Goal: Task Accomplishment & Management: Use online tool/utility

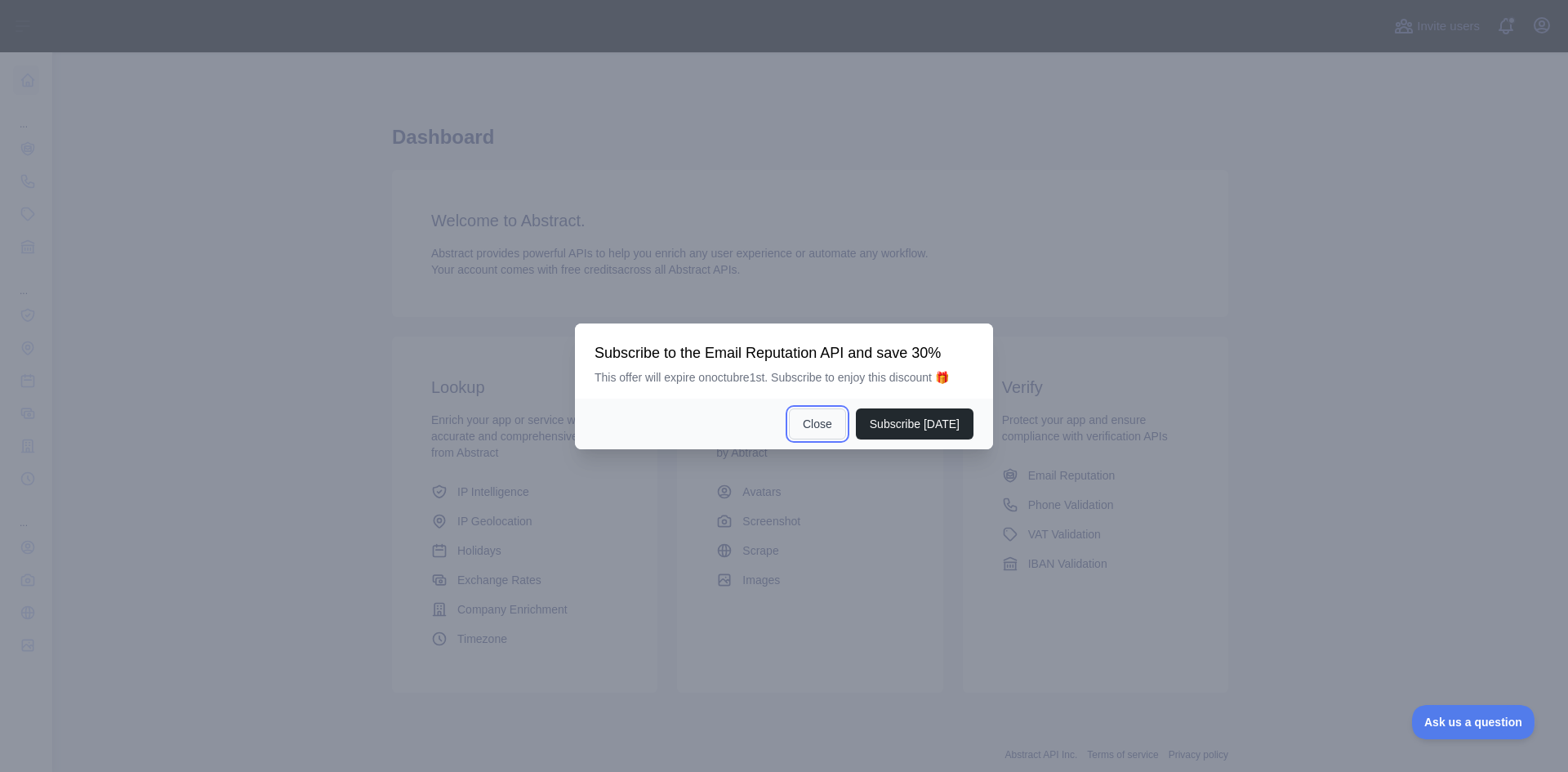
click at [832, 423] on button "Close" at bounding box center [817, 424] width 57 height 31
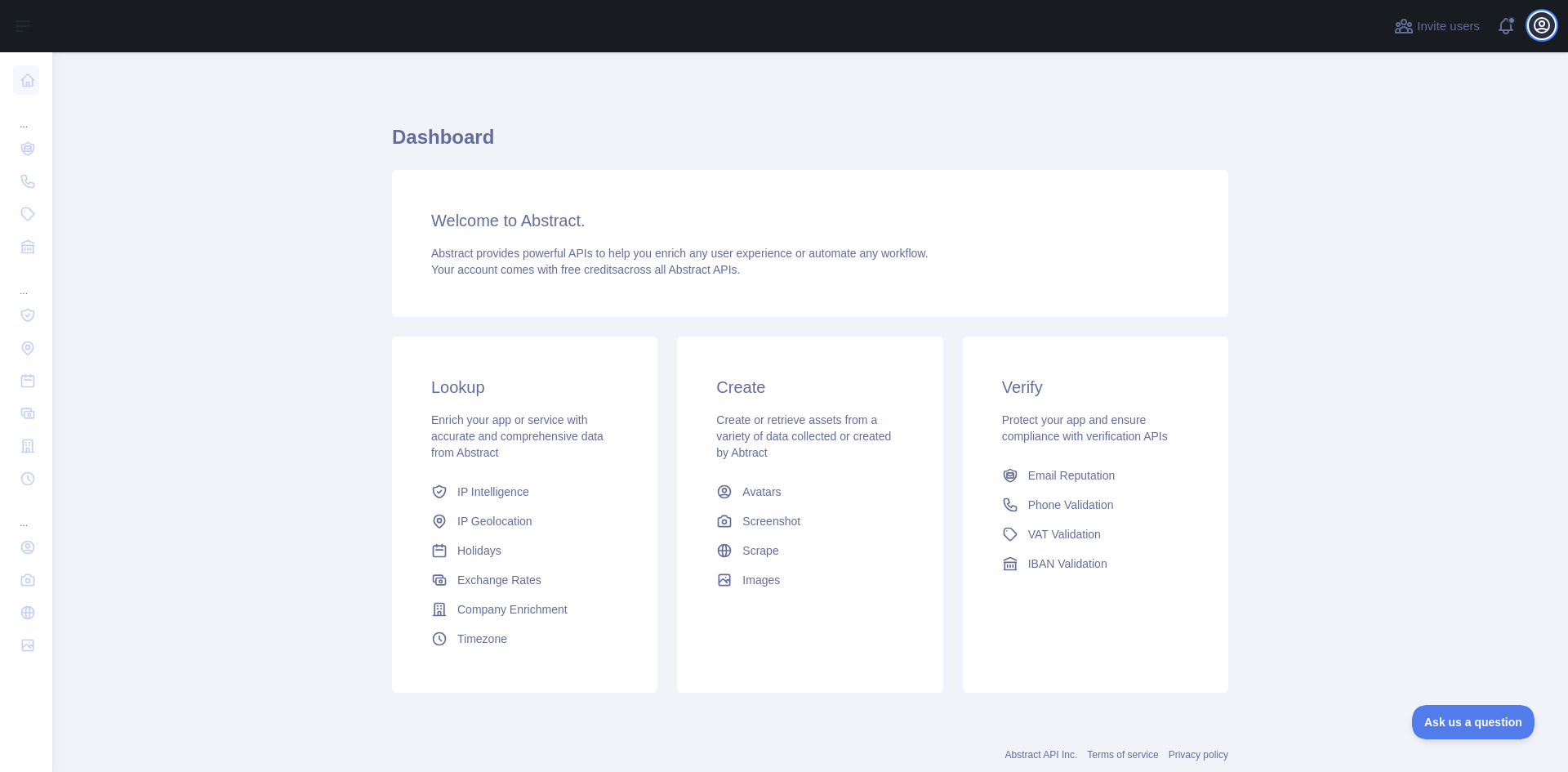
click at [1540, 23] on icon "button" at bounding box center [1542, 25] width 14 height 14
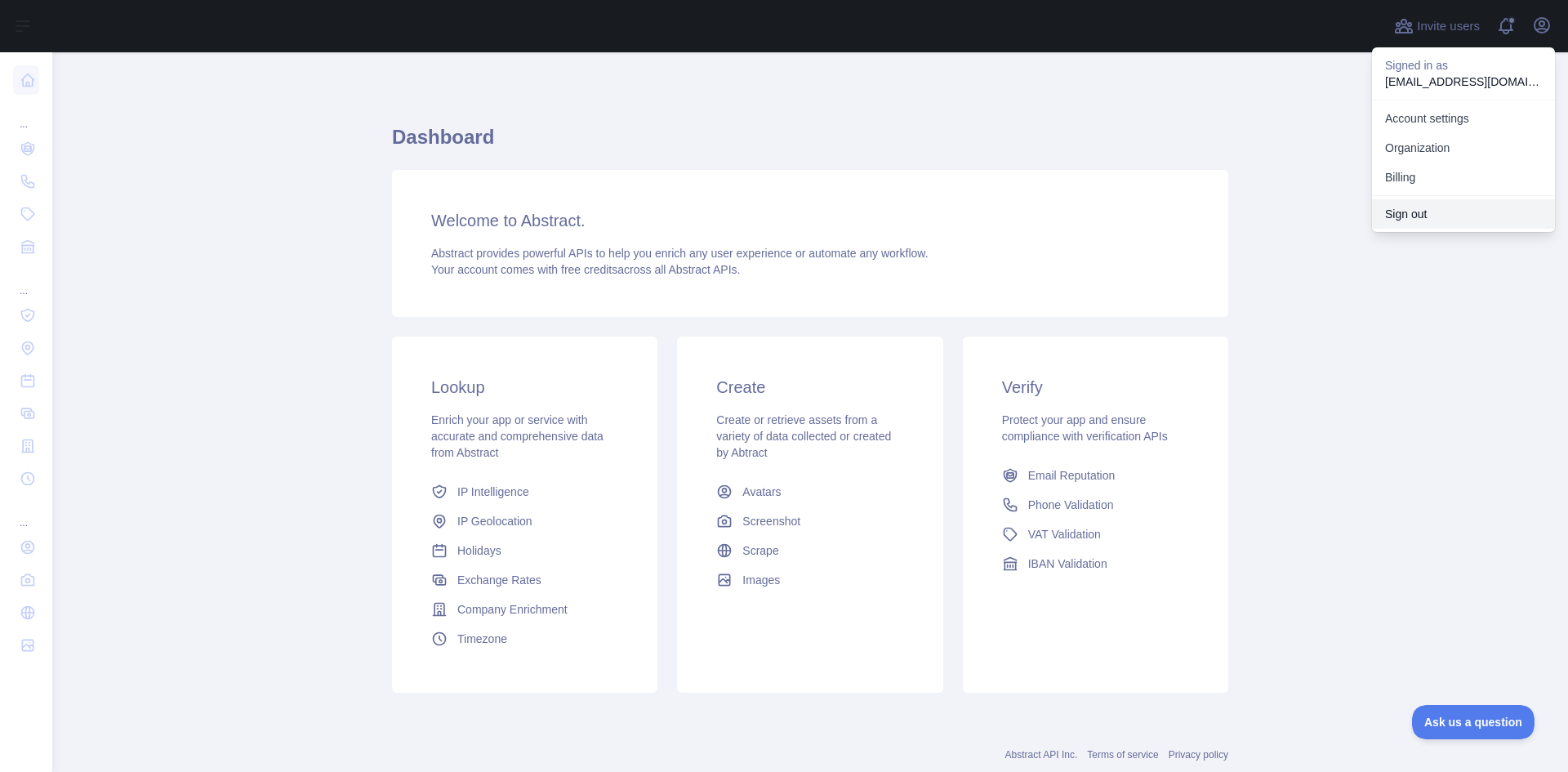
click at [1417, 207] on button "Sign out" at bounding box center [1464, 214] width 183 height 30
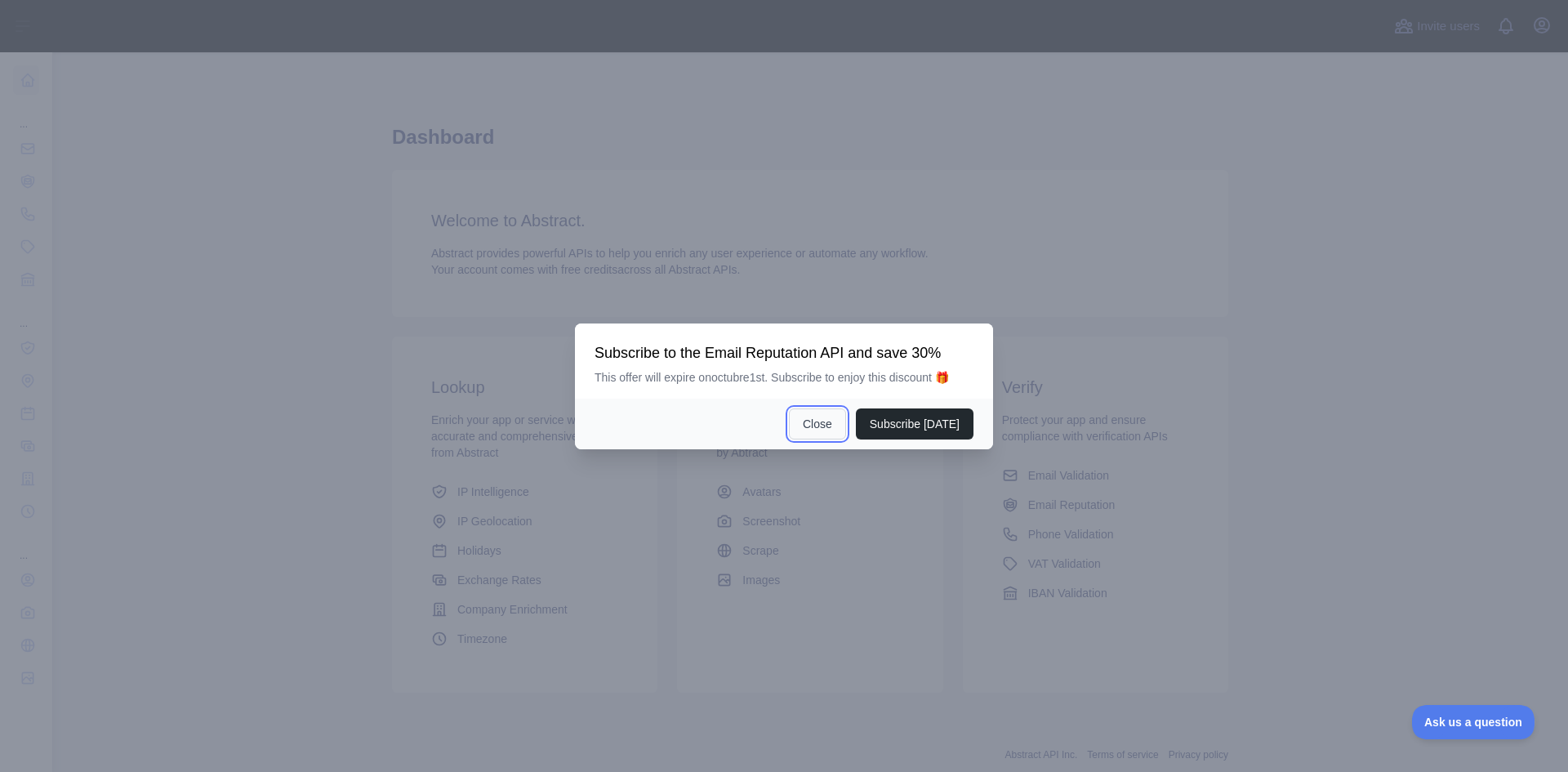
click at [821, 413] on button "Close" at bounding box center [817, 424] width 57 height 31
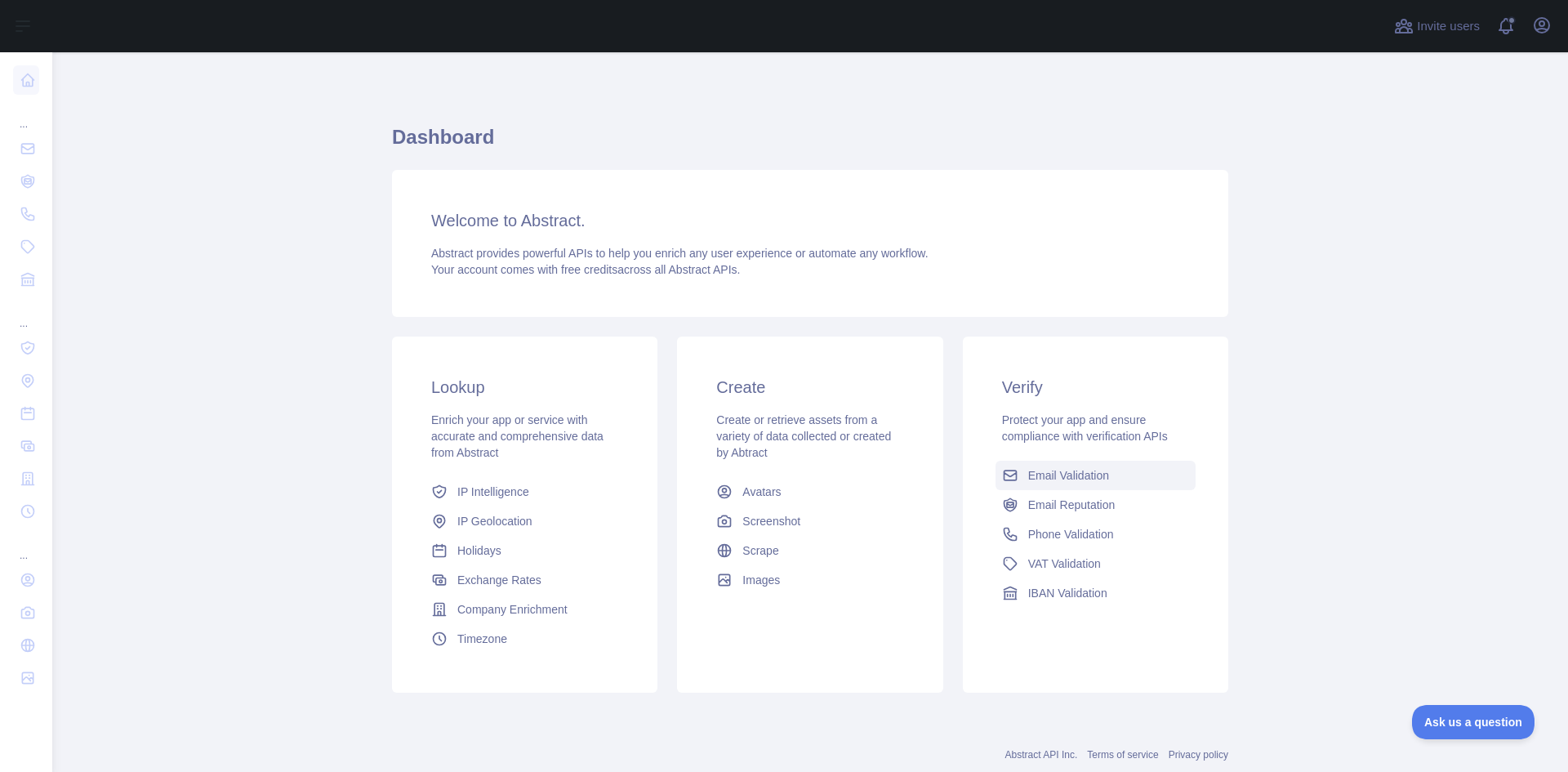
click at [1080, 475] on span "Email Validation" at bounding box center [1068, 475] width 81 height 16
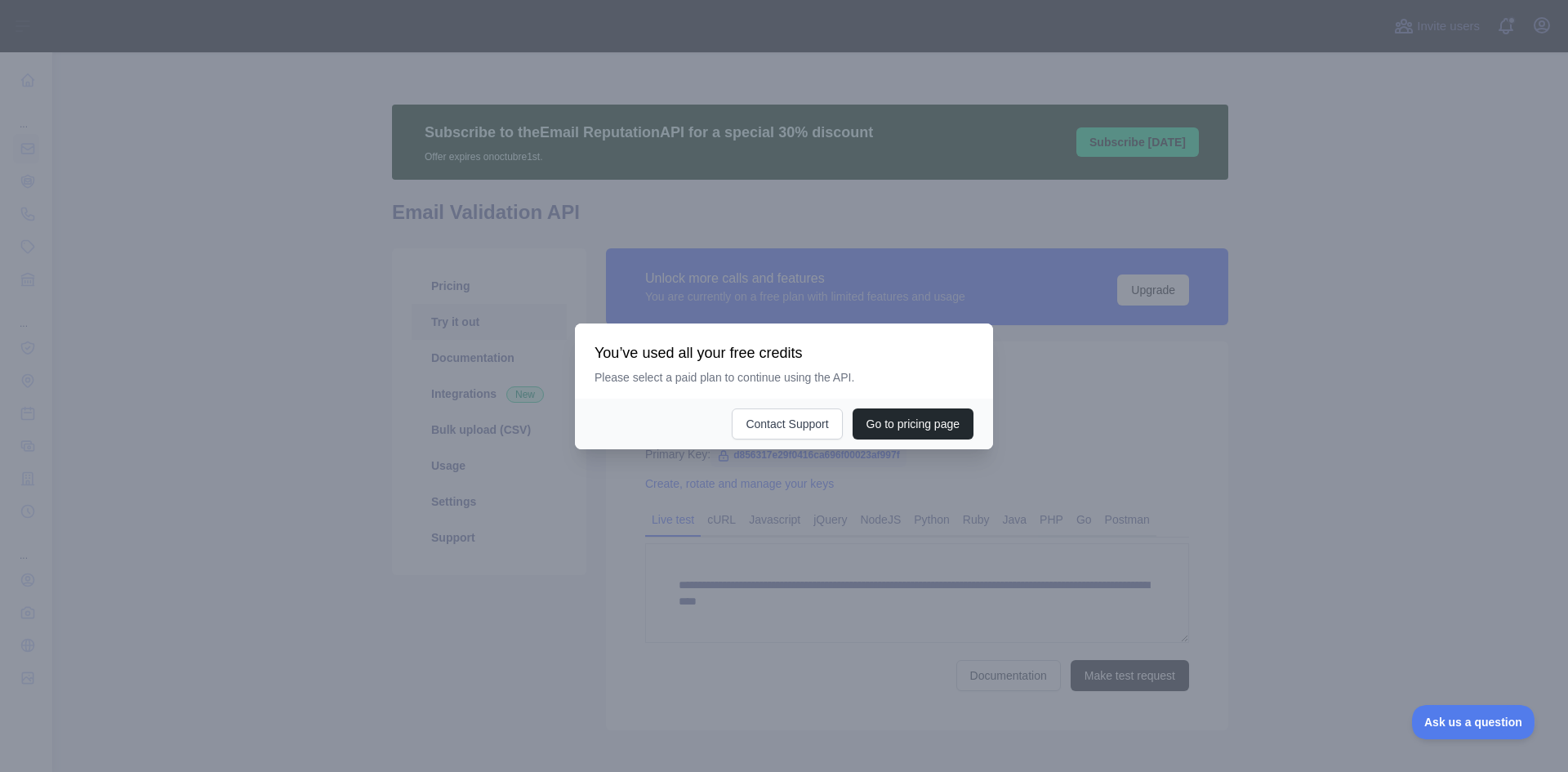
click at [640, 519] on div at bounding box center [784, 386] width 1568 height 772
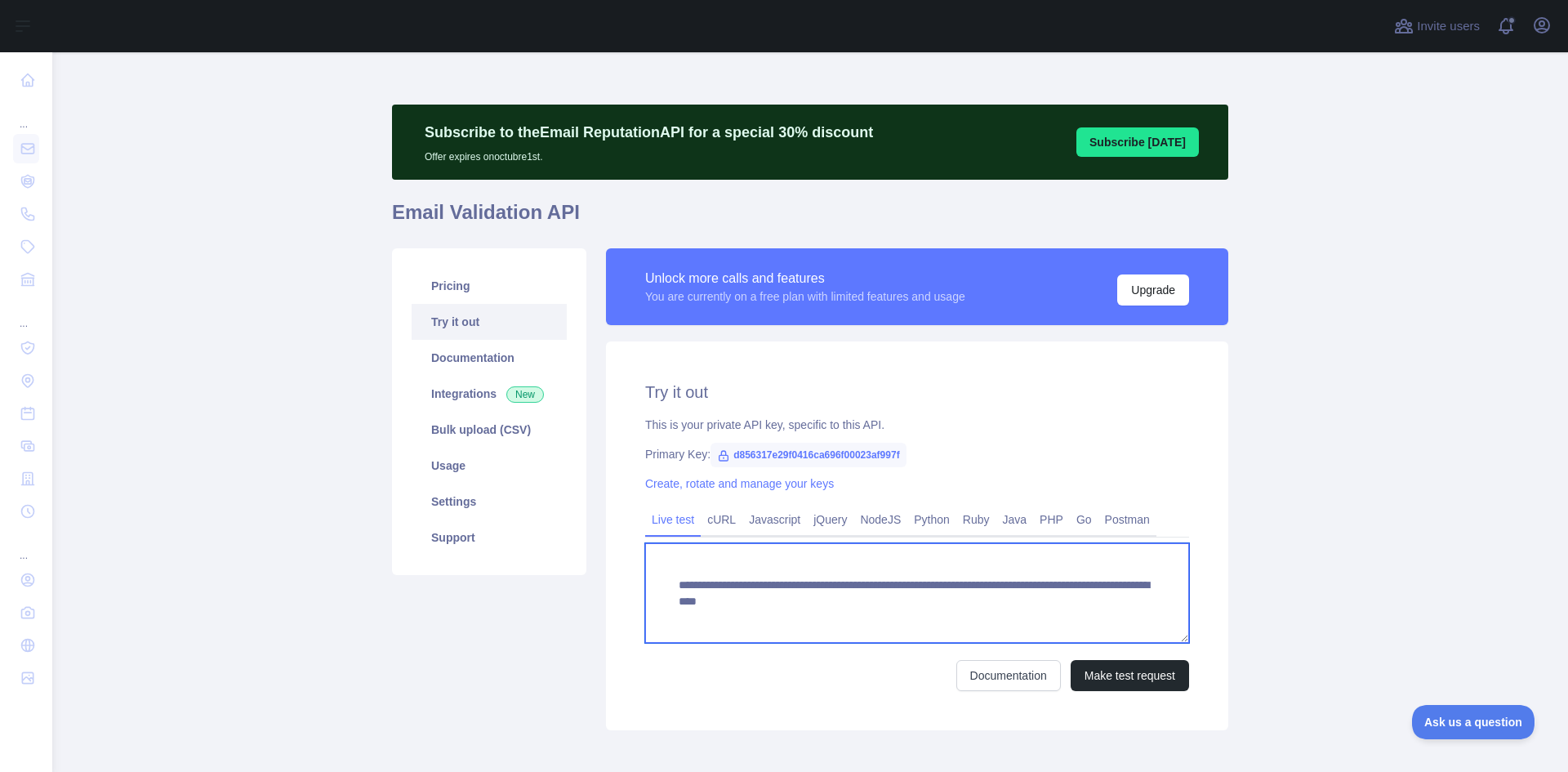
click at [821, 606] on textarea "**********" at bounding box center [917, 593] width 544 height 100
click at [805, 610] on textarea "**********" at bounding box center [917, 593] width 544 height 100
drag, startPoint x: 946, startPoint y: 600, endPoint x: 661, endPoint y: 591, distance: 285.1
click at [661, 591] on textarea "**********" at bounding box center [917, 593] width 544 height 100
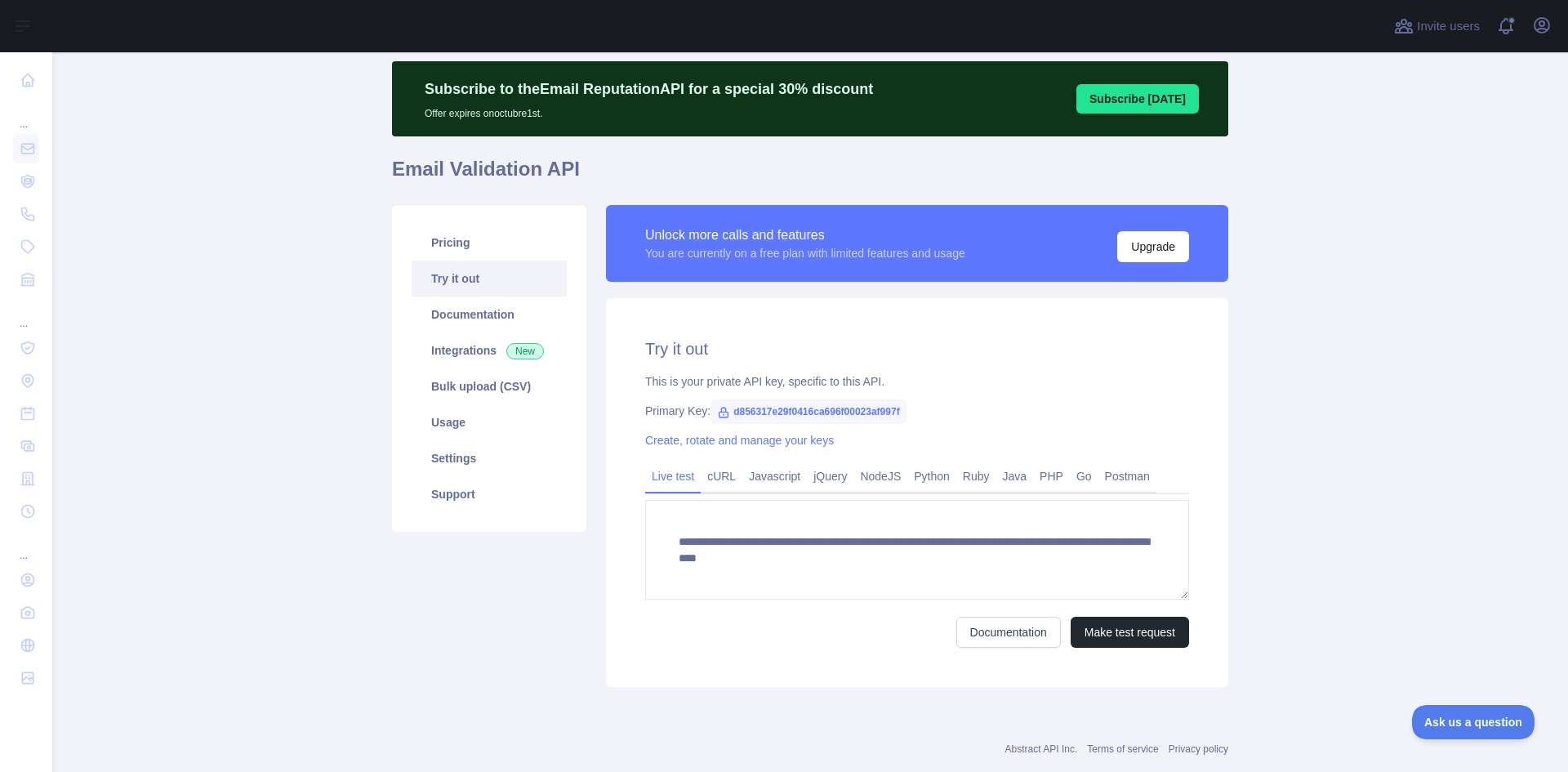
scroll to position [79, 0]
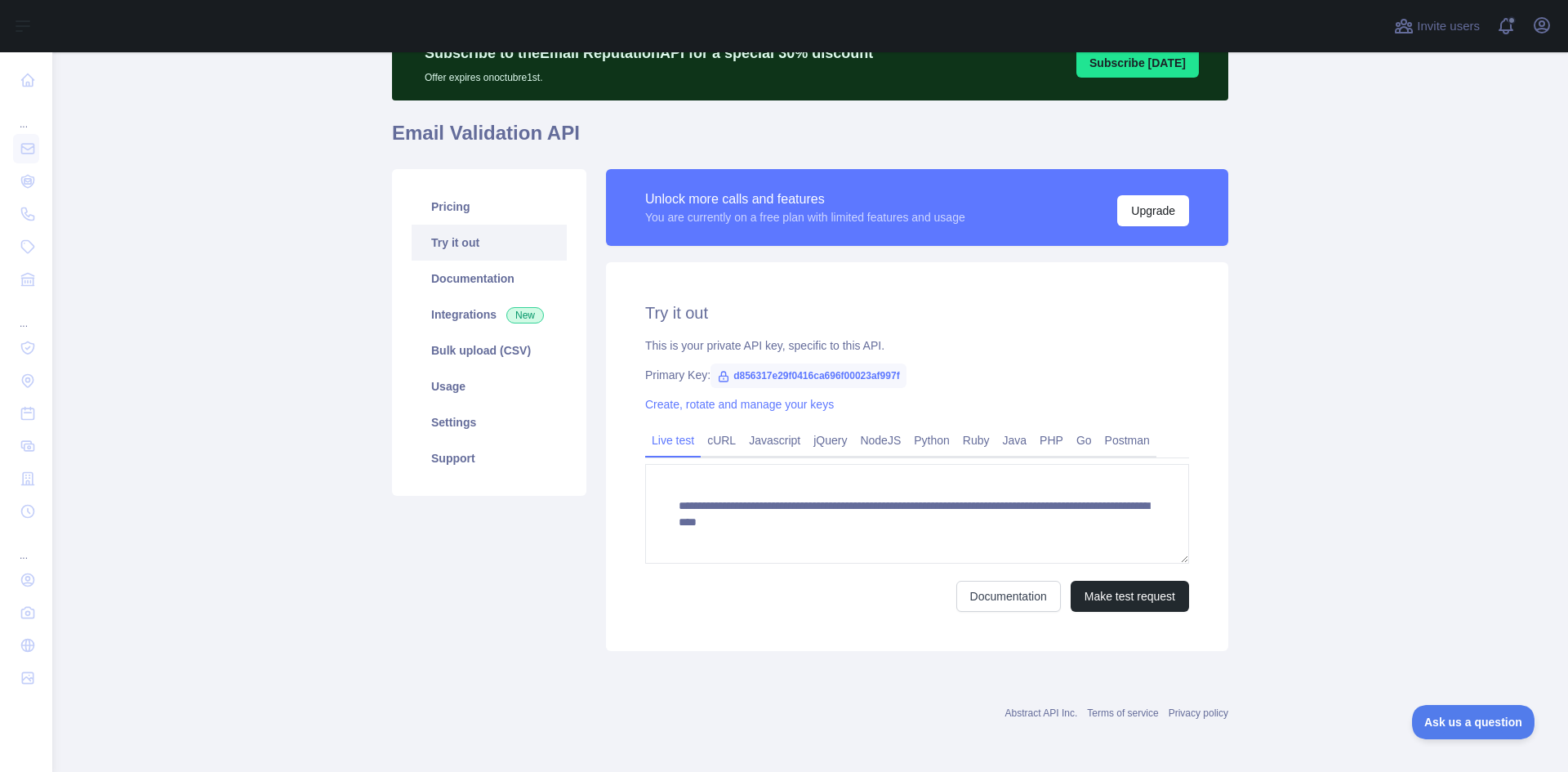
click at [868, 375] on span "d856317e29f0416ca696f00023af997f" at bounding box center [808, 375] width 196 height 25
click at [865, 375] on span "d856317e29f0416ca696f00023af997f" at bounding box center [808, 375] width 196 height 25
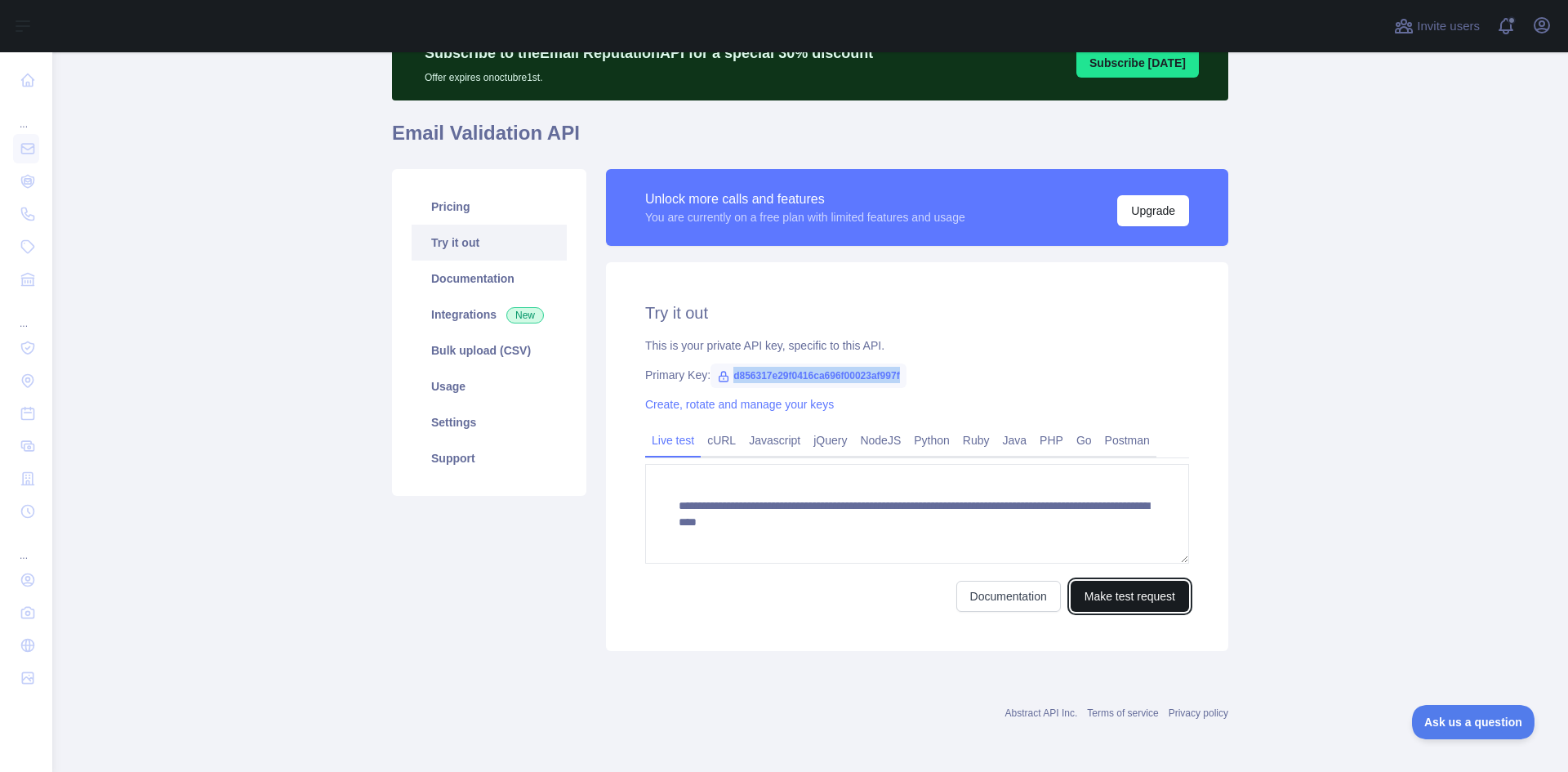
click at [1127, 588] on button "Make test request" at bounding box center [1130, 596] width 119 height 31
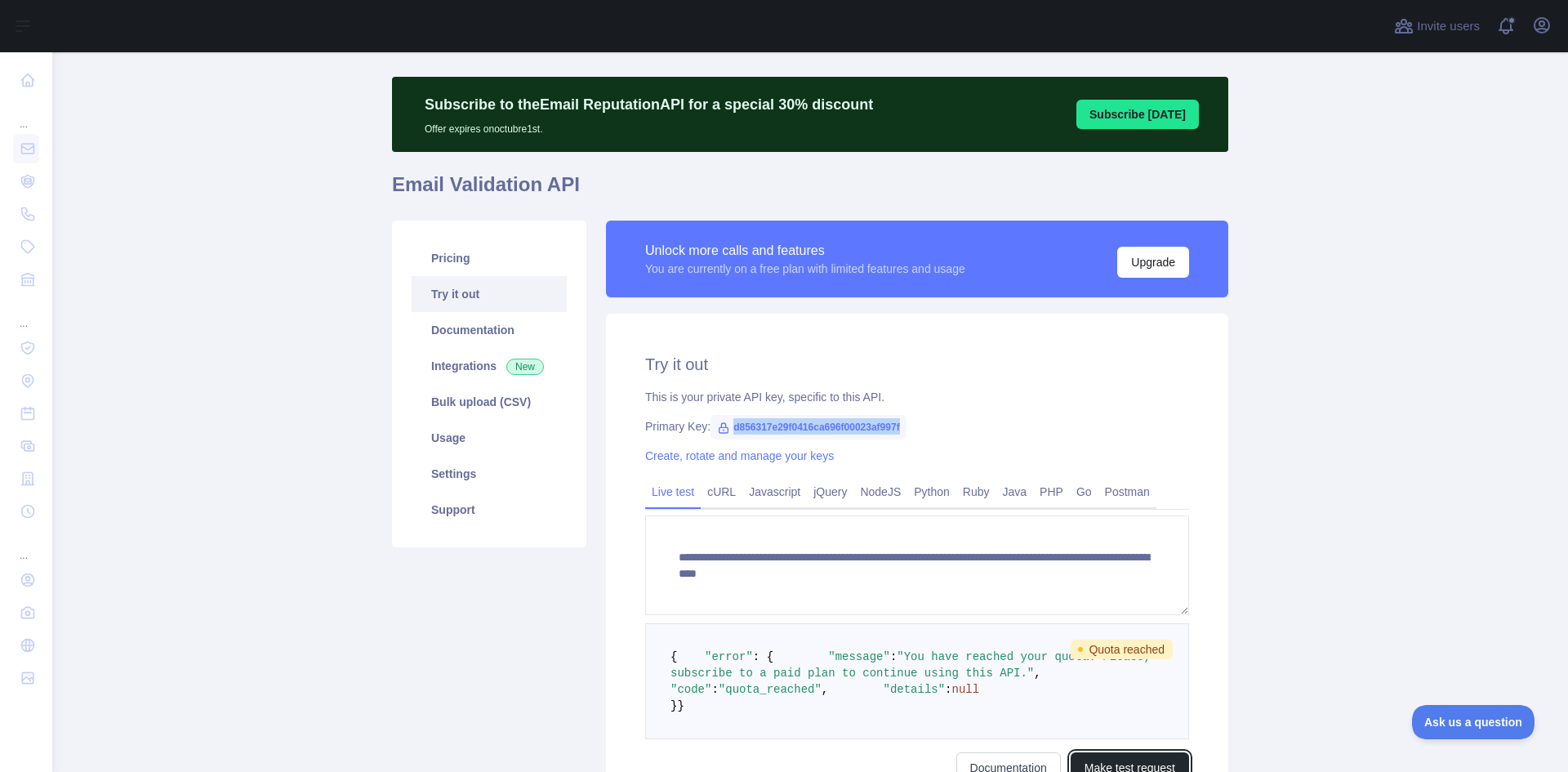
scroll to position [0, 0]
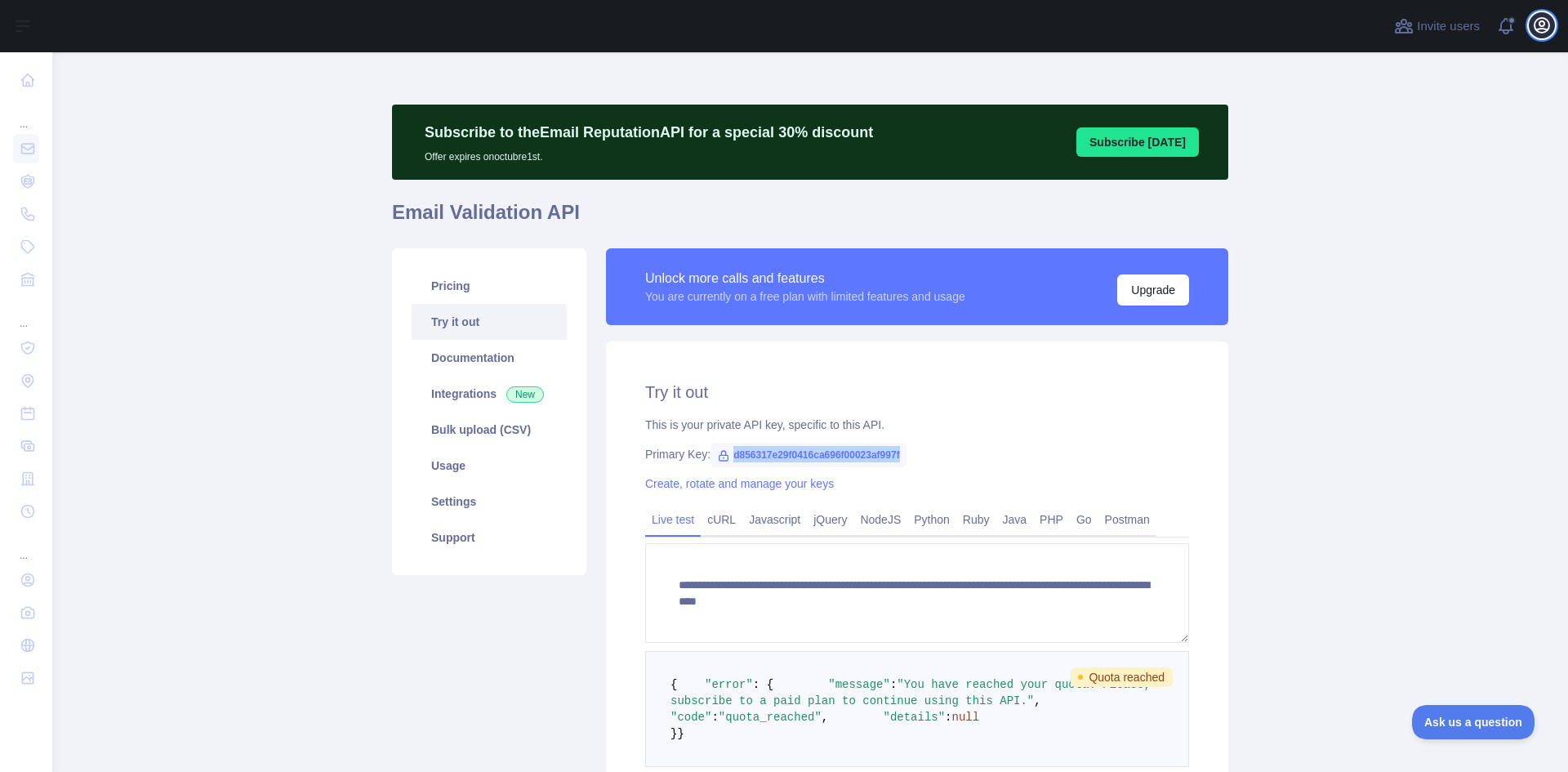
click at [1546, 25] on icon "button" at bounding box center [1542, 25] width 19 height 19
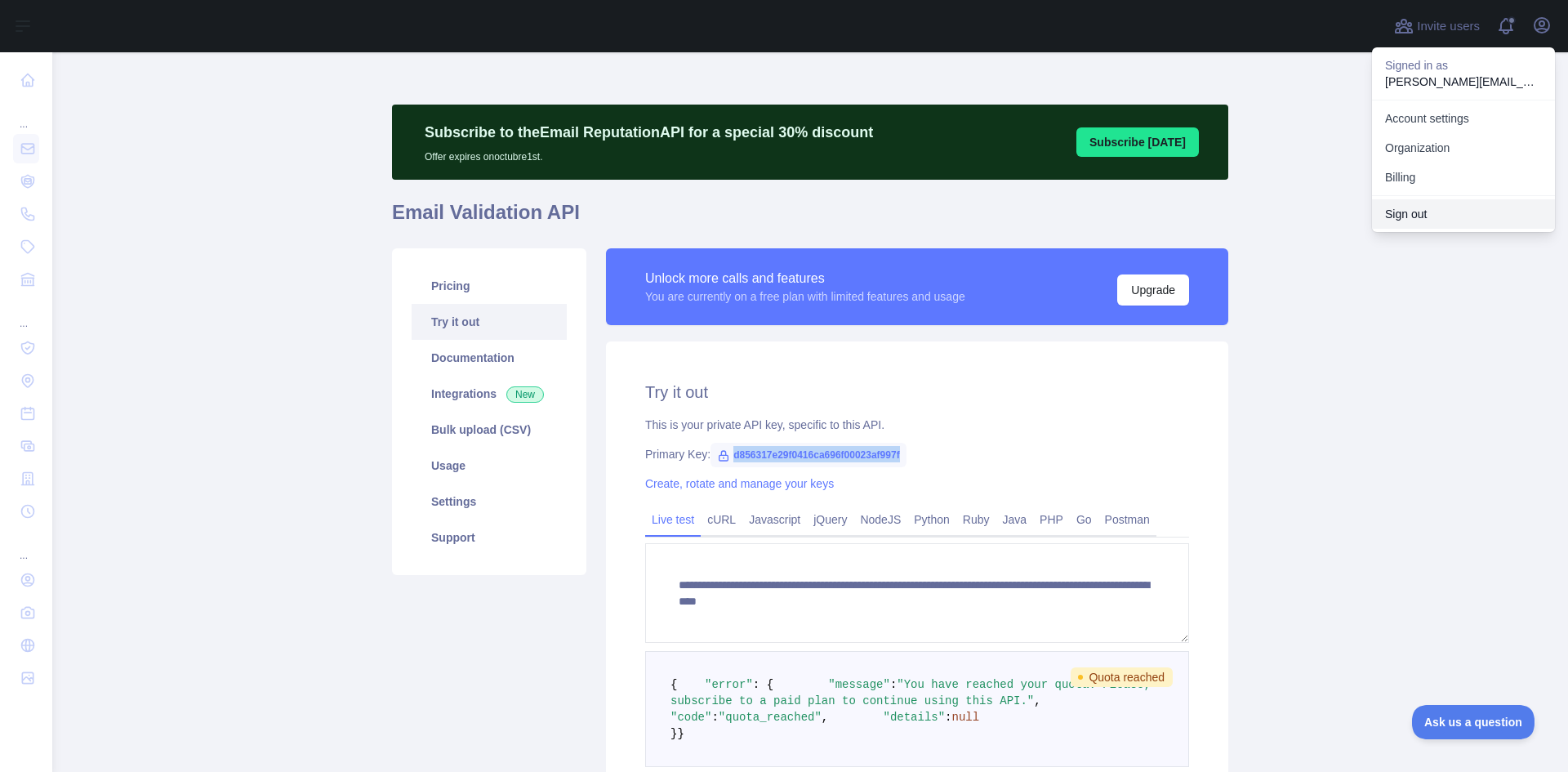
click at [1428, 205] on button "Sign out" at bounding box center [1464, 214] width 183 height 30
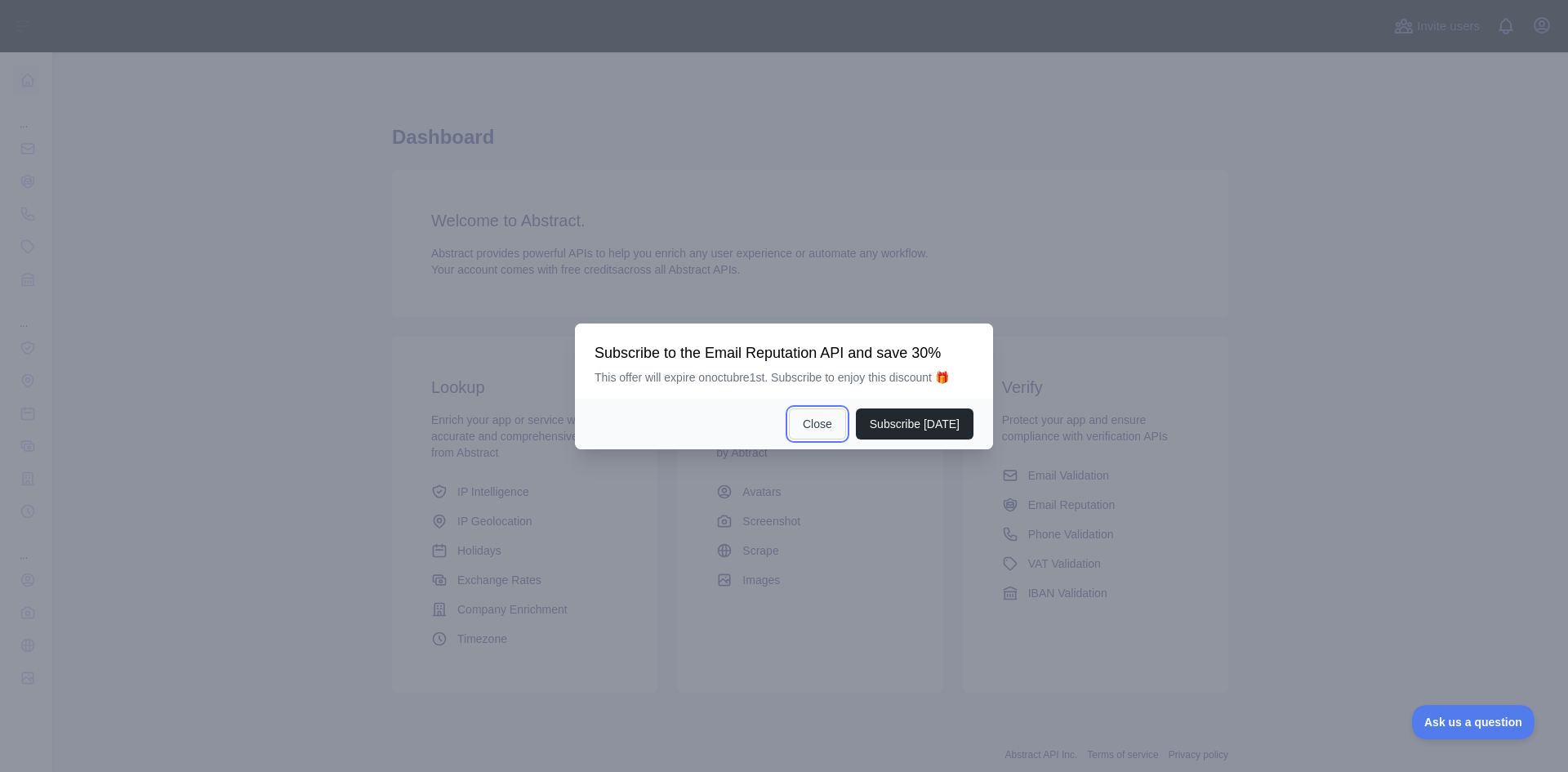
click at [832, 423] on button "Close" at bounding box center [817, 424] width 57 height 31
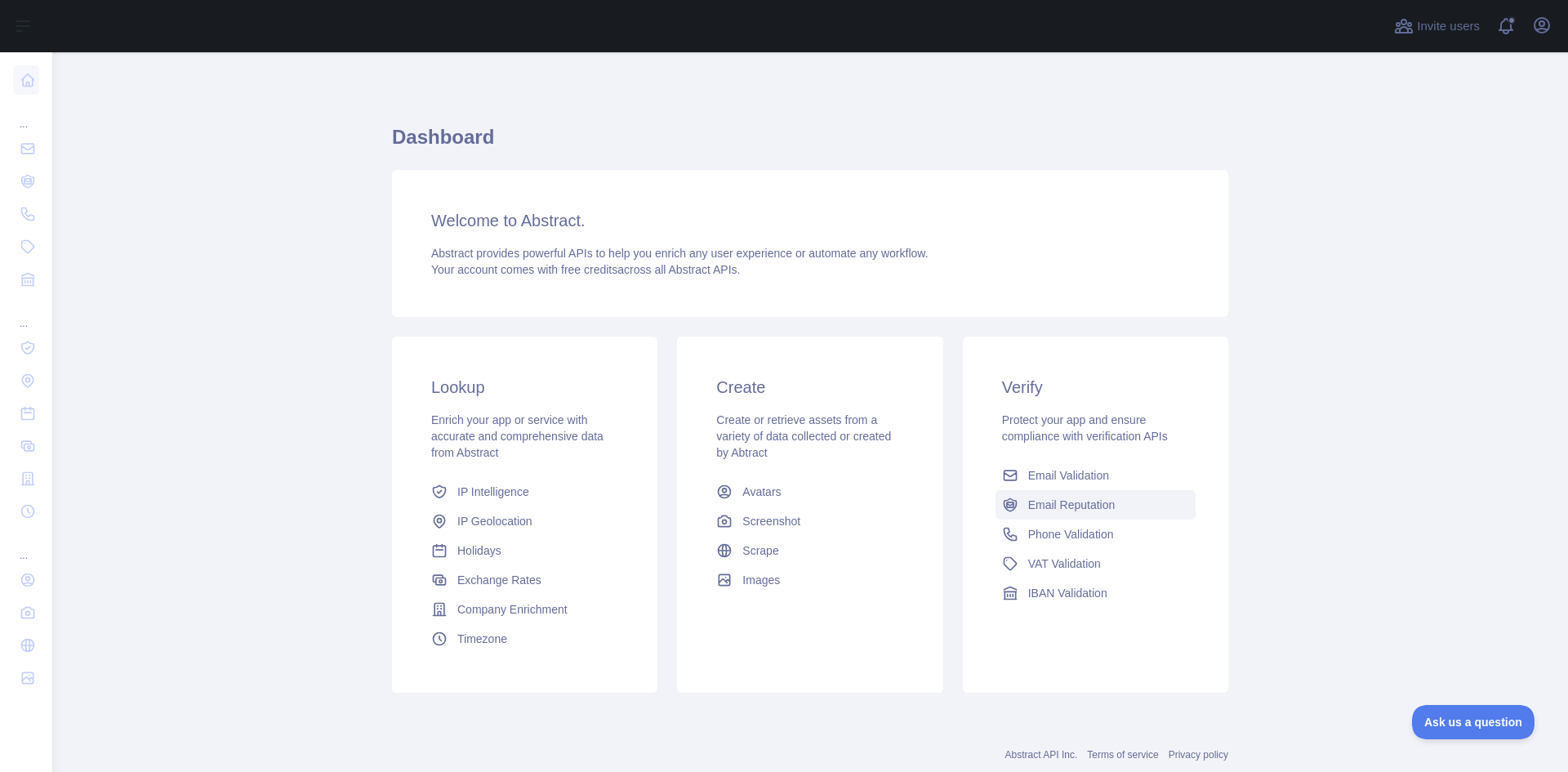
click at [1049, 500] on span "Email Reputation" at bounding box center [1071, 504] width 87 height 16
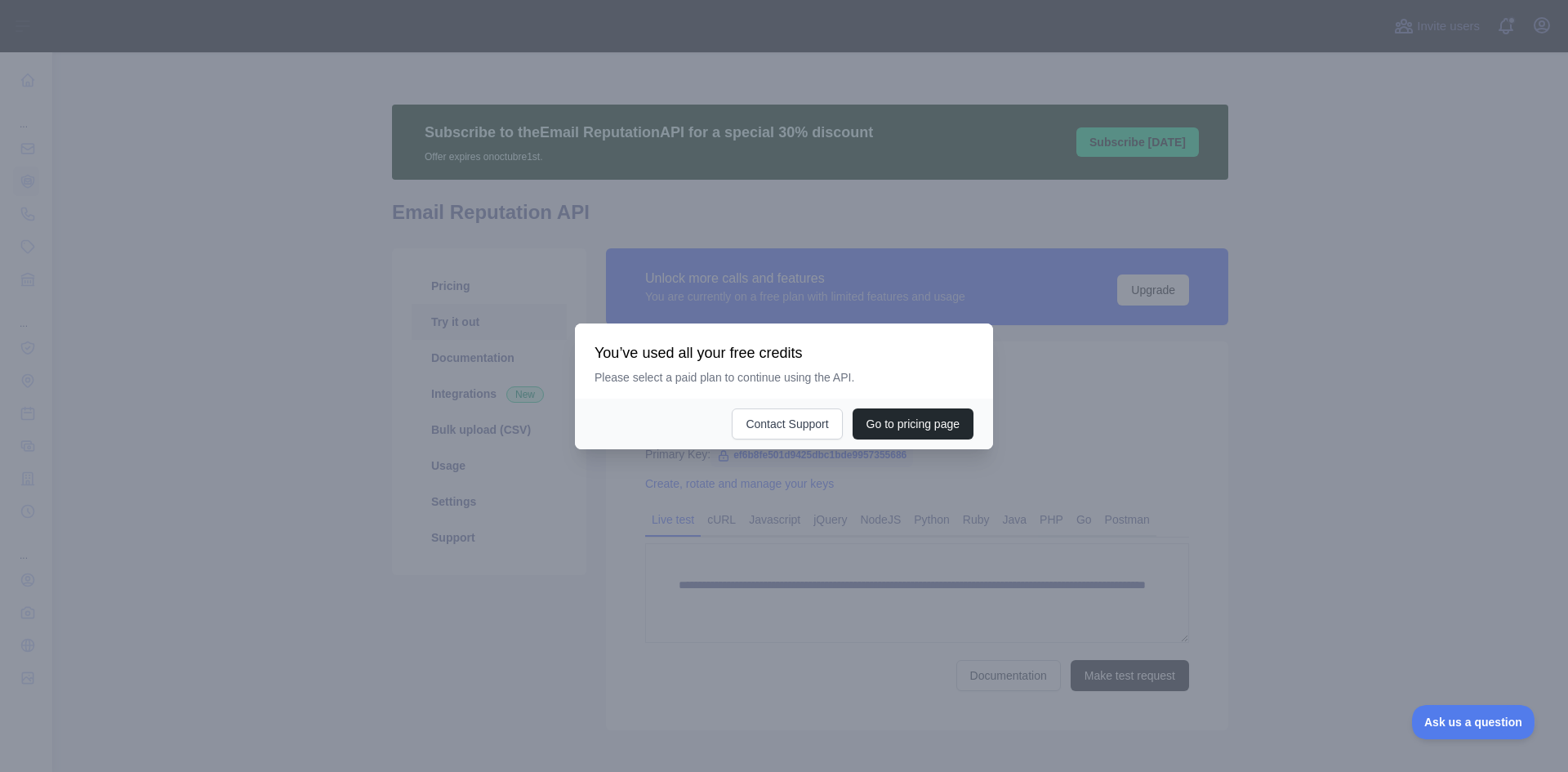
click at [1132, 347] on div at bounding box center [784, 386] width 1568 height 772
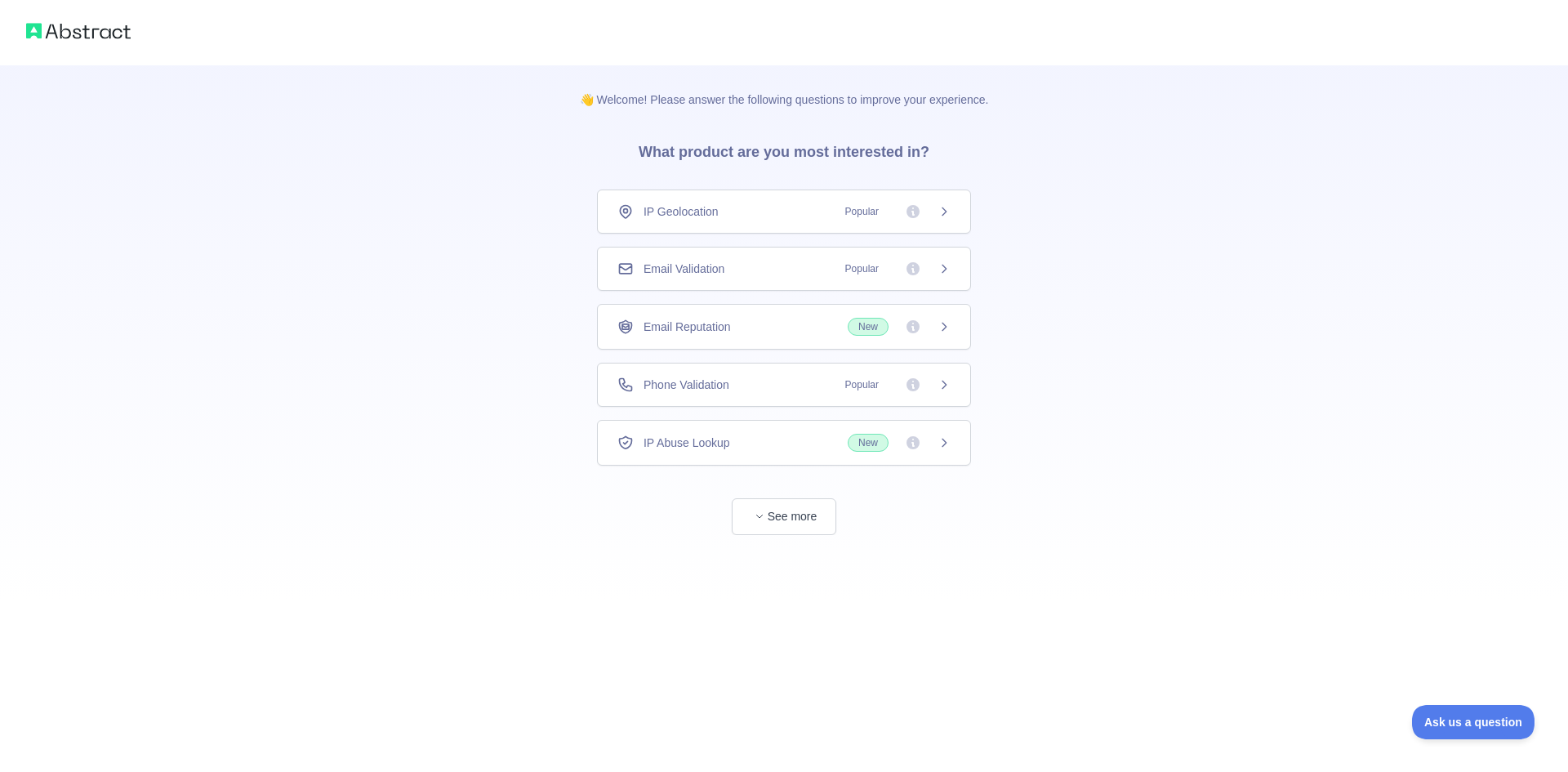
click at [765, 267] on div "Email Validation Popular" at bounding box center [784, 268] width 333 height 16
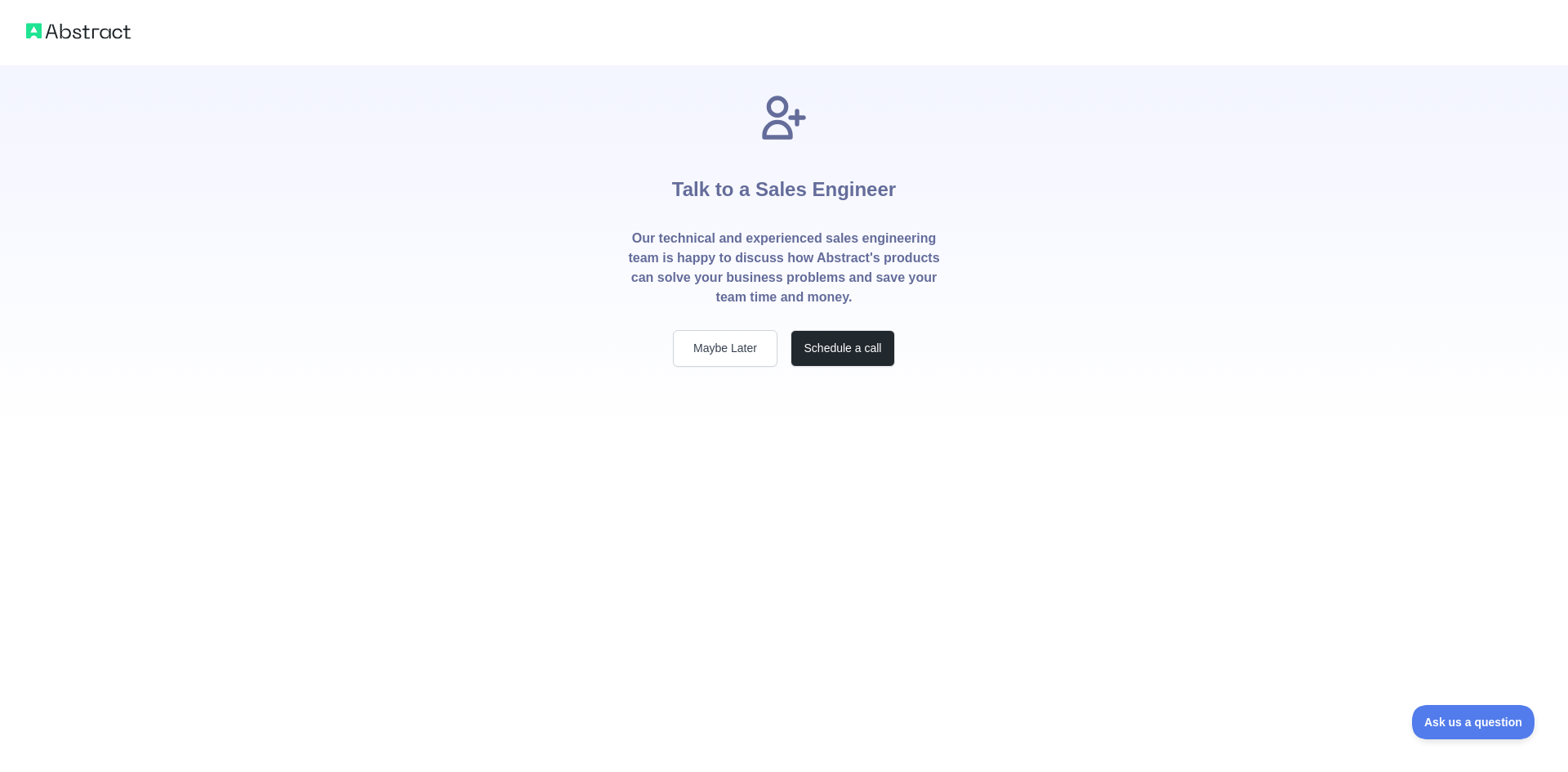
click at [810, 520] on div "Talk to a Sales Engineer Our technical and experienced sales engineering team i…" at bounding box center [784, 386] width 1568 height 772
click at [712, 345] on button "Maybe Later" at bounding box center [725, 347] width 104 height 36
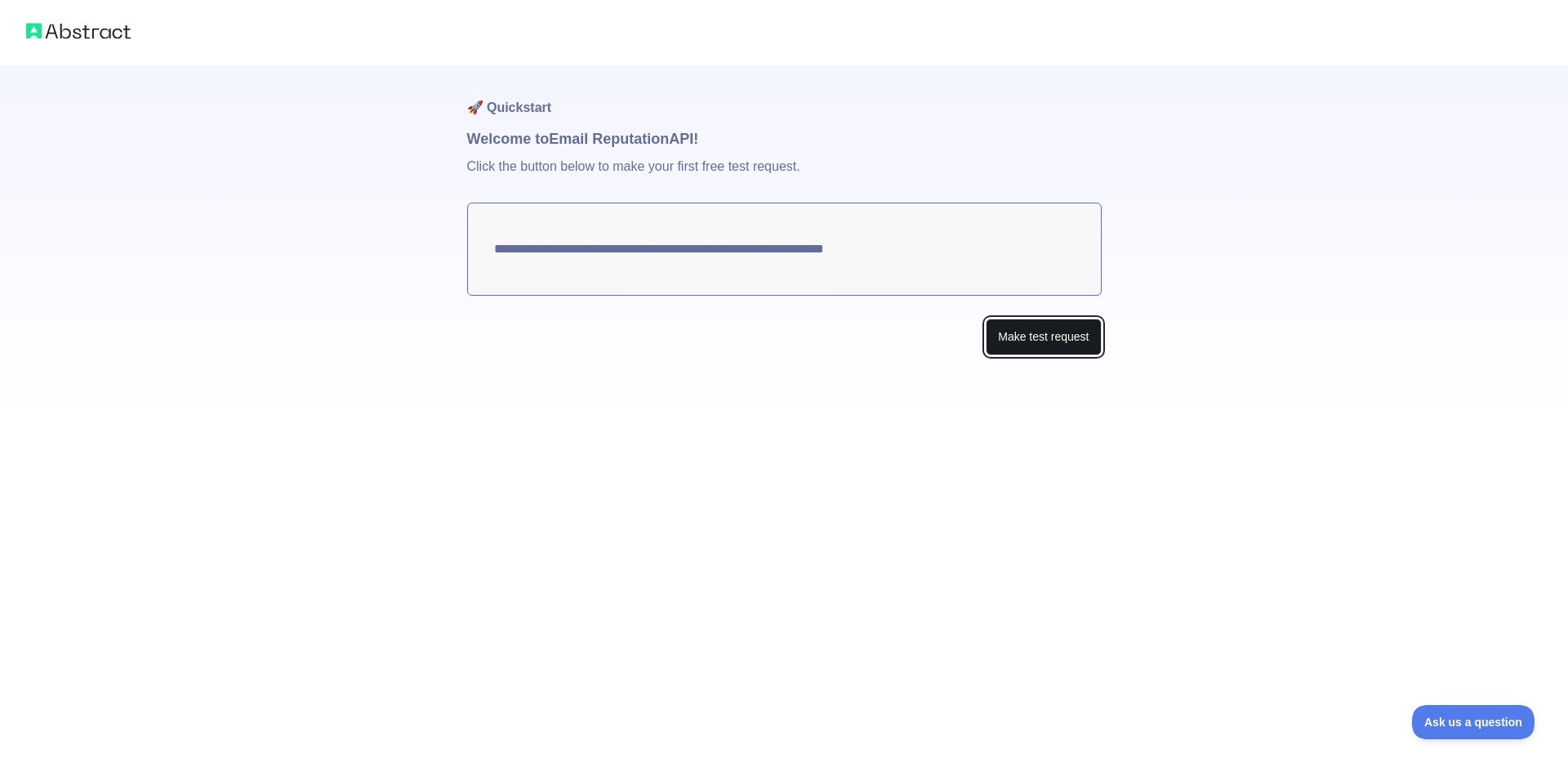
click at [1051, 329] on button "Make test request" at bounding box center [1043, 336] width 115 height 36
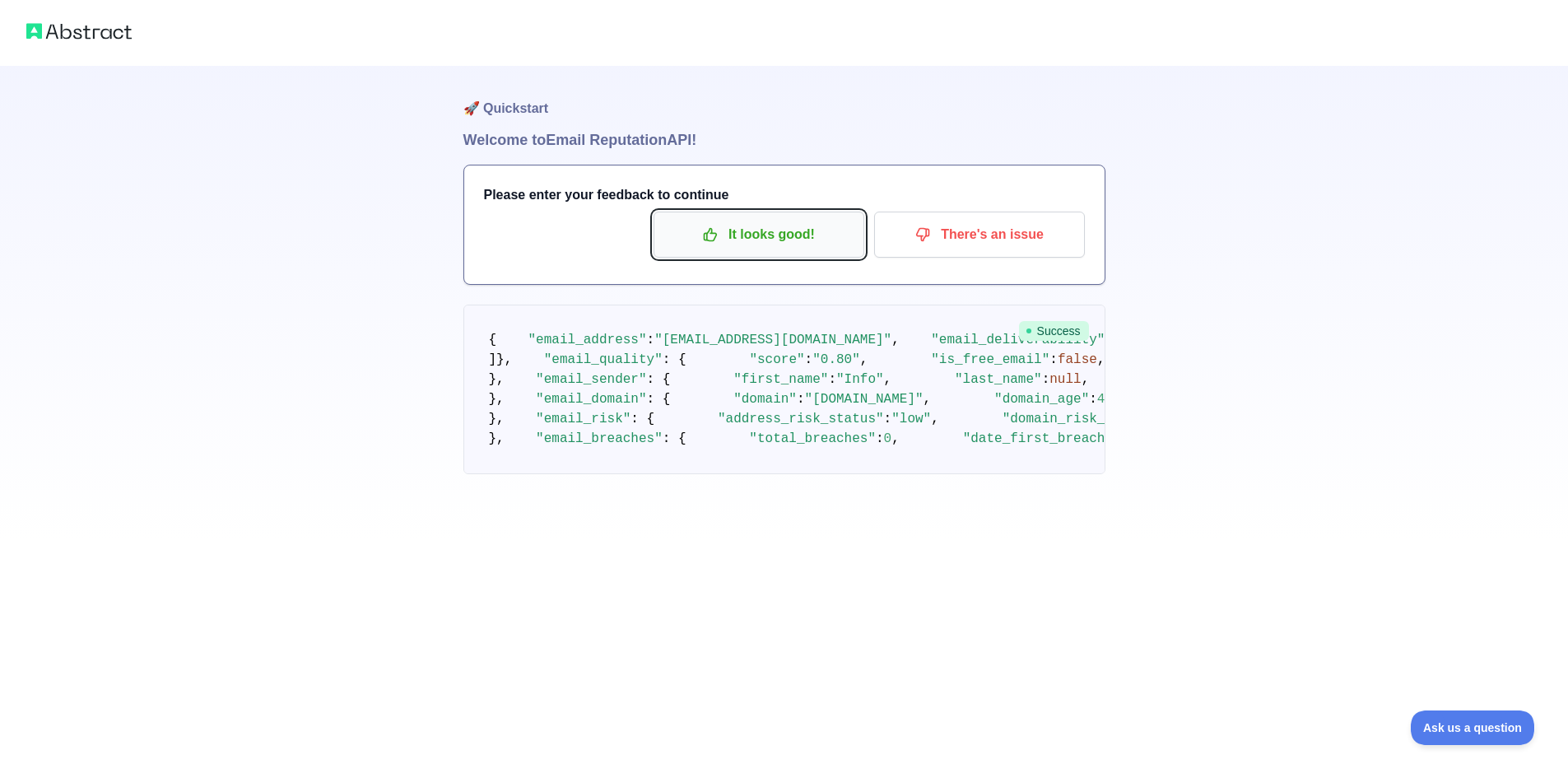
click at [779, 242] on p "It looks good!" at bounding box center [759, 234] width 186 height 28
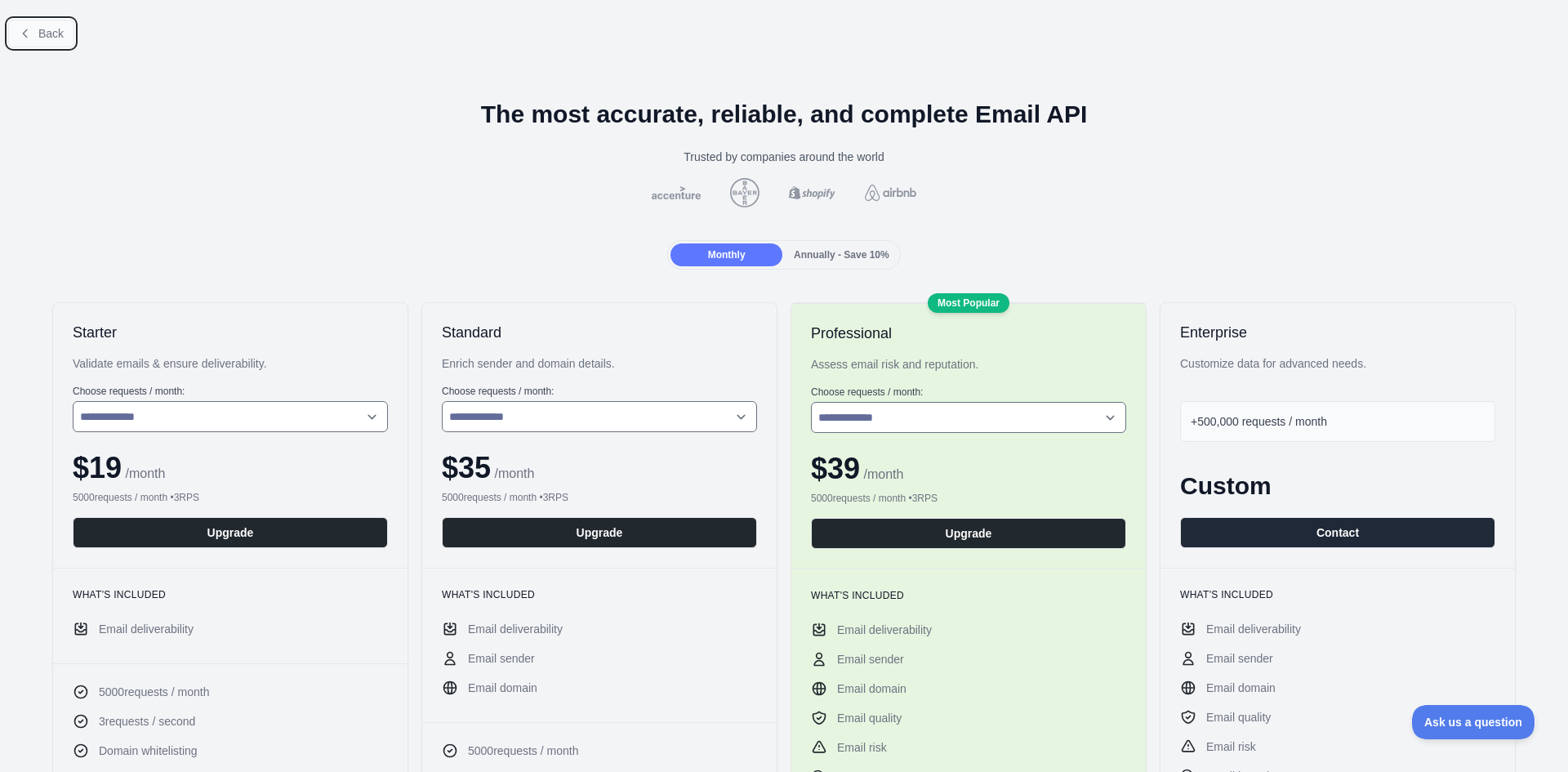
click at [26, 38] on icon at bounding box center [25, 33] width 13 height 13
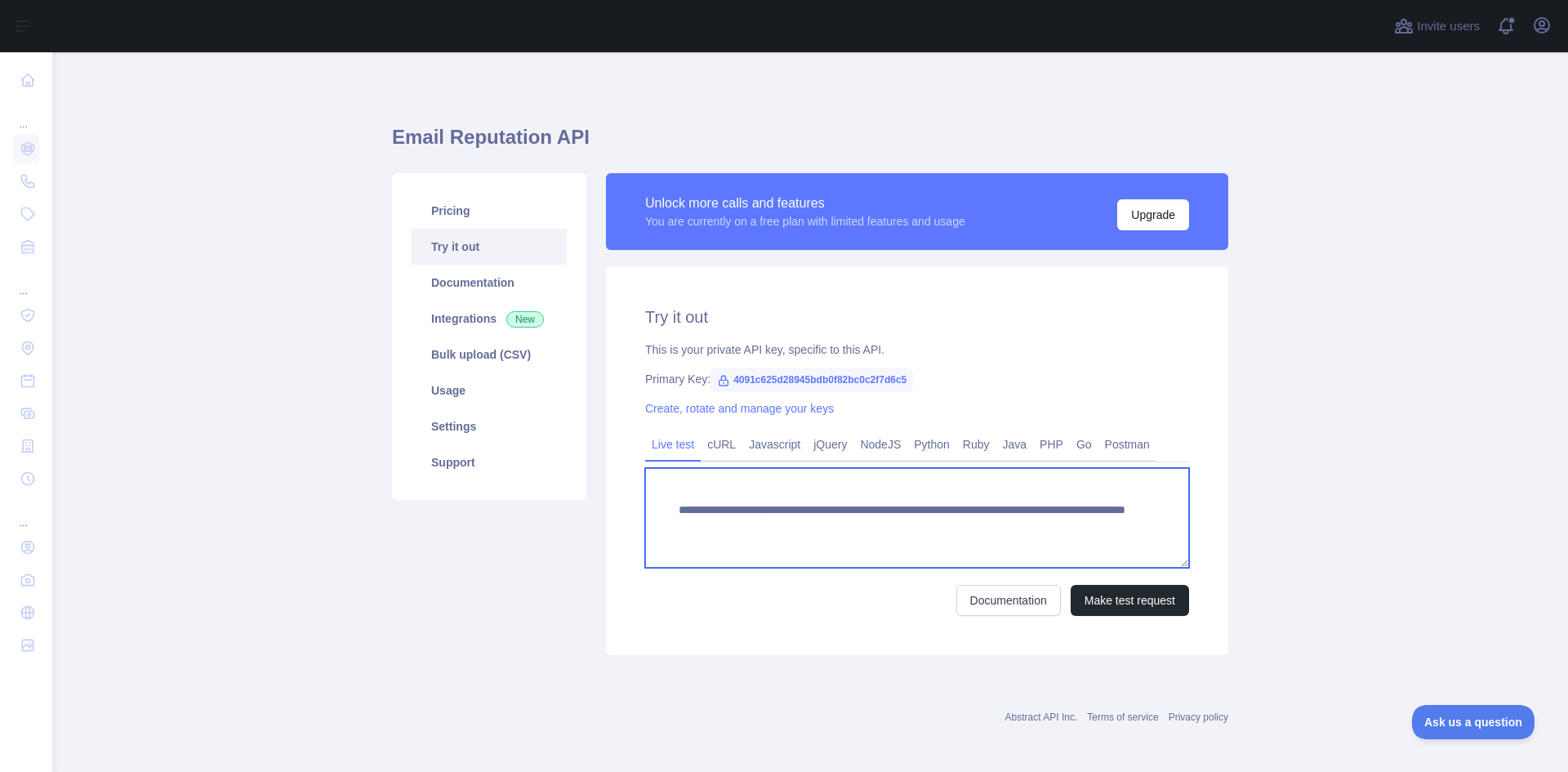
click at [811, 533] on textarea "**********" at bounding box center [917, 518] width 544 height 100
click at [815, 529] on textarea "**********" at bounding box center [917, 518] width 544 height 100
